Goal: Transaction & Acquisition: Obtain resource

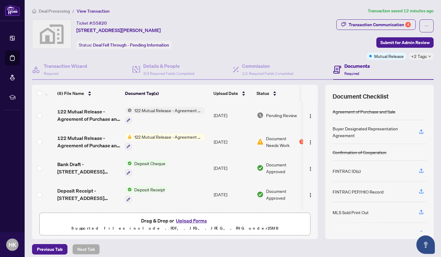
click at [281, 141] on span "Document Needs Work" at bounding box center [282, 142] width 32 height 14
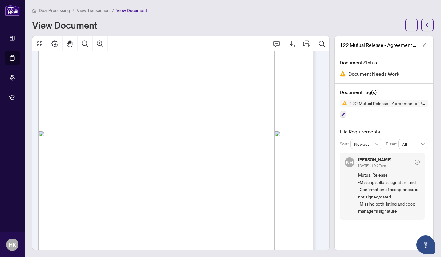
scroll to position [170, 0]
click at [427, 22] on button "button" at bounding box center [427, 25] width 12 height 12
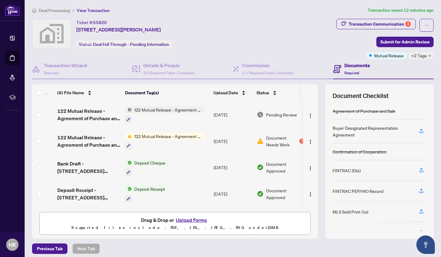
click at [190, 116] on div at bounding box center [165, 118] width 80 height 7
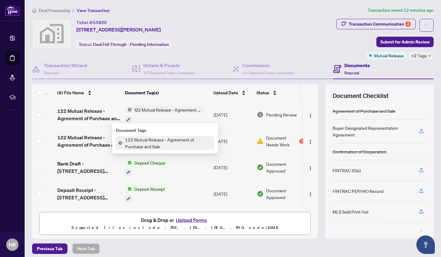
click at [181, 142] on span "122 Mutual Release - Agreement of Purchase and Sale" at bounding box center [168, 143] width 92 height 14
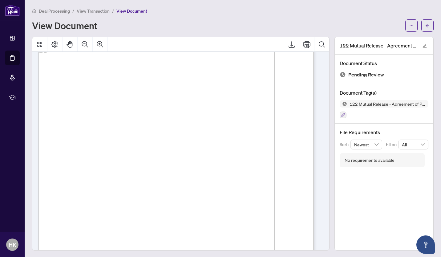
scroll to position [13, 0]
click at [288, 42] on icon "Export" at bounding box center [291, 44] width 7 height 7
